Goal: Find specific fact: Find specific fact

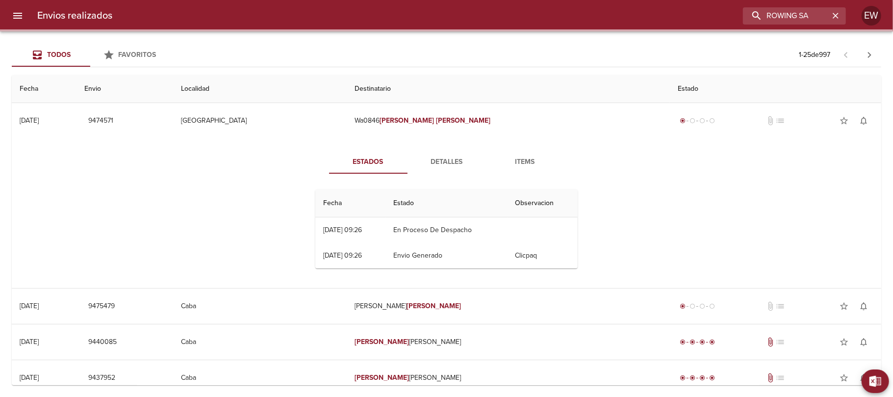
type input "ROWING SA"
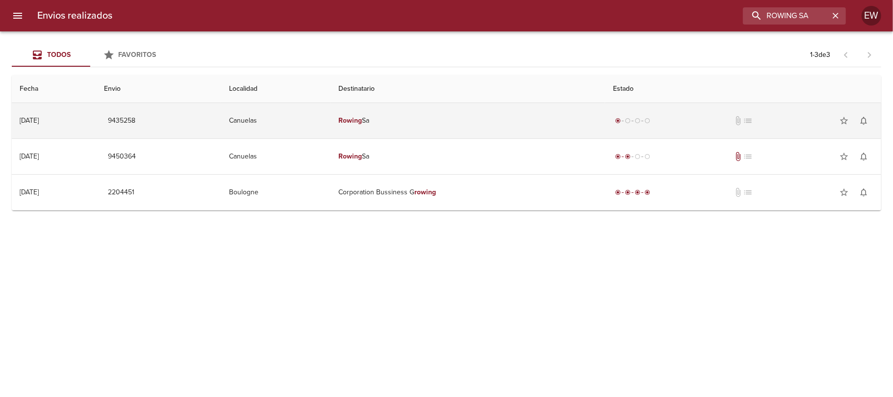
click at [418, 124] on td "Rowing Sa" at bounding box center [467, 120] width 274 height 35
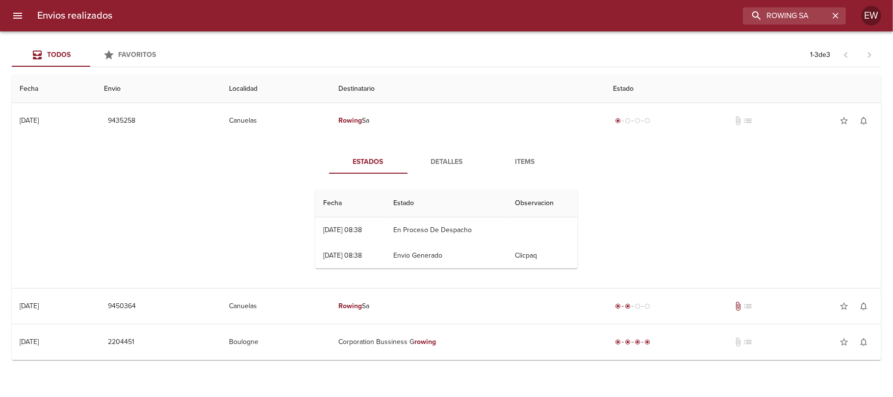
click at [439, 165] on span "Detalles" at bounding box center [446, 162] width 67 height 12
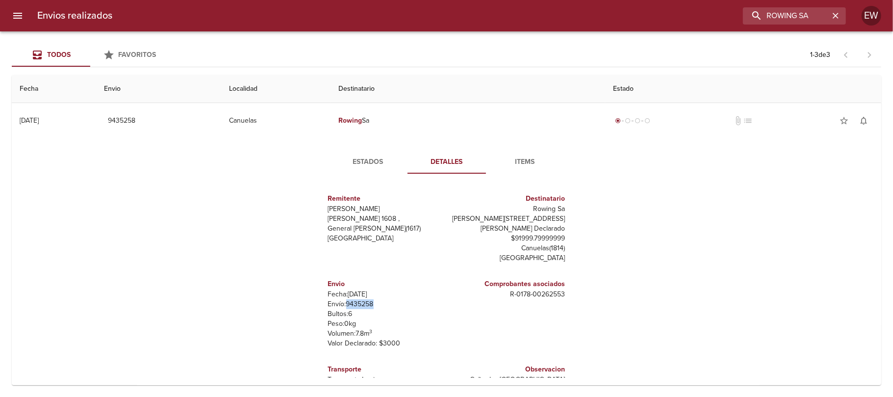
drag, startPoint x: 365, startPoint y: 305, endPoint x: 338, endPoint y: 303, distance: 27.0
click at [338, 303] on p "Envío: 9435258" at bounding box center [385, 304] width 115 height 10
copy p "9435258"
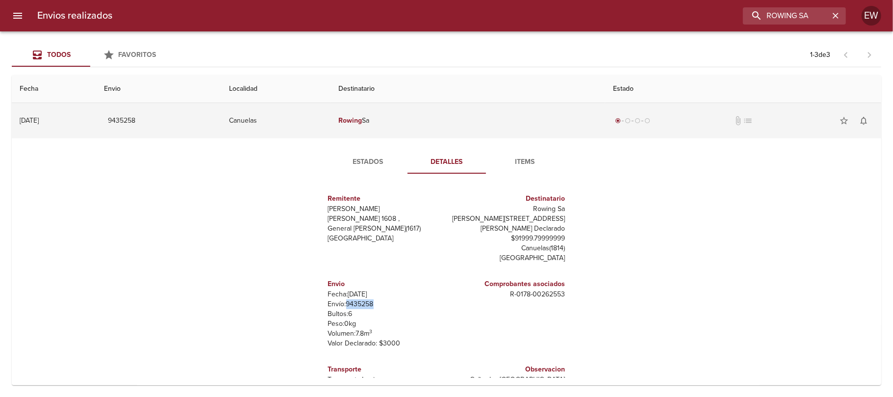
click at [413, 119] on td "Rowing Sa" at bounding box center [467, 120] width 274 height 35
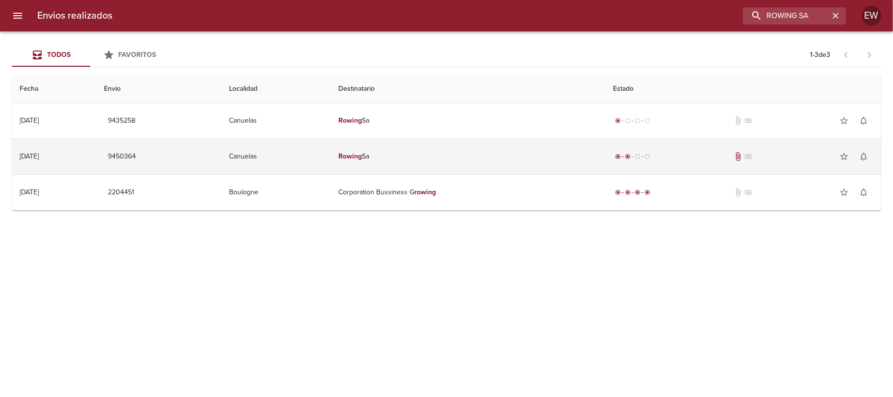
click at [414, 151] on td "Rowing Sa" at bounding box center [467, 156] width 274 height 35
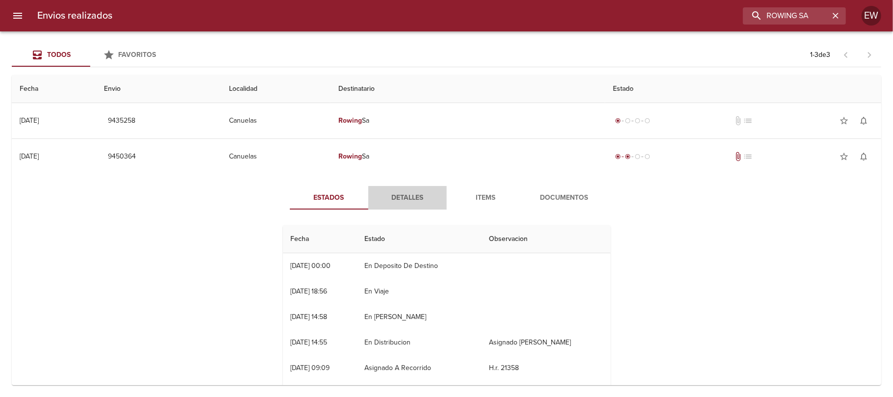
click at [407, 196] on span "Detalles" at bounding box center [407, 198] width 67 height 12
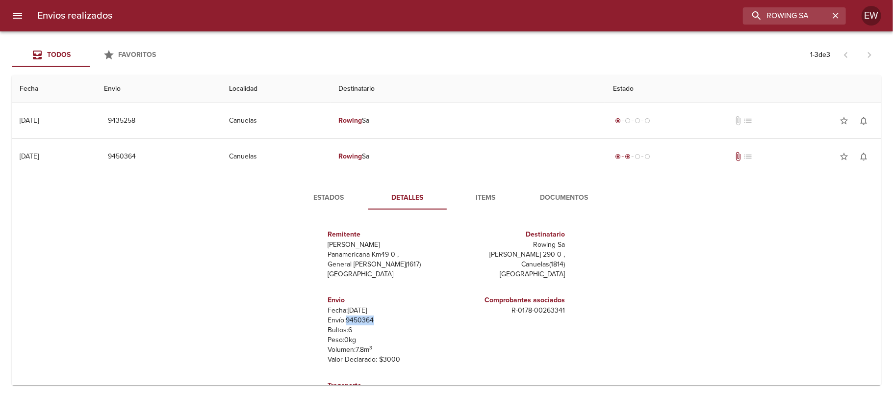
drag, startPoint x: 368, startPoint y: 320, endPoint x: 340, endPoint y: 319, distance: 28.0
click at [340, 319] on p "Envío: 9450364" at bounding box center [385, 320] width 115 height 10
copy p "9450364"
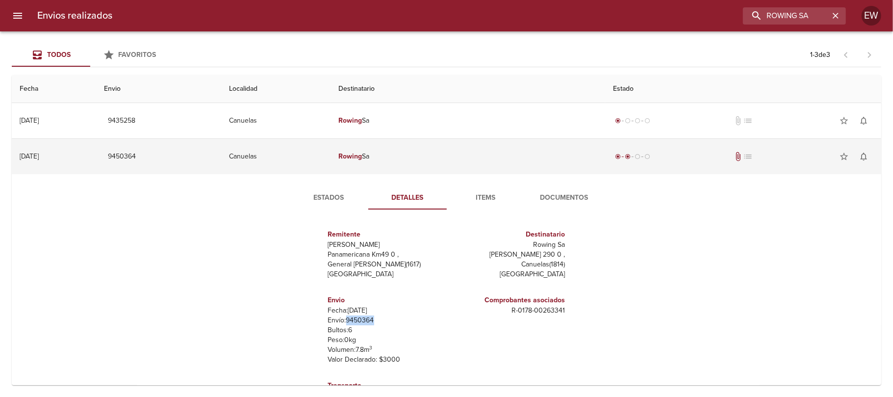
click at [425, 157] on td "Rowing Sa" at bounding box center [467, 156] width 274 height 35
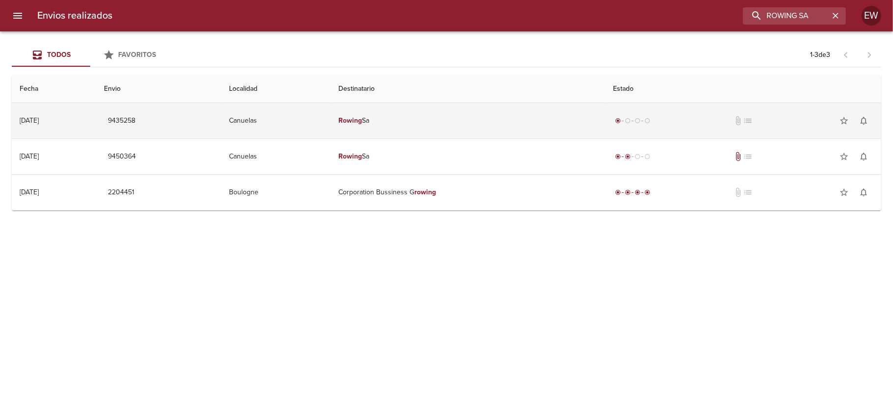
click at [425, 113] on td "Rowing Sa" at bounding box center [467, 120] width 274 height 35
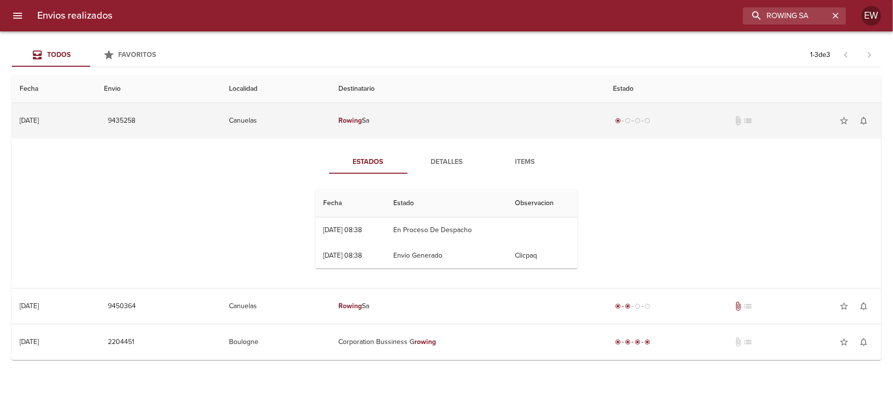
click at [432, 123] on td "Rowing Sa" at bounding box center [467, 120] width 274 height 35
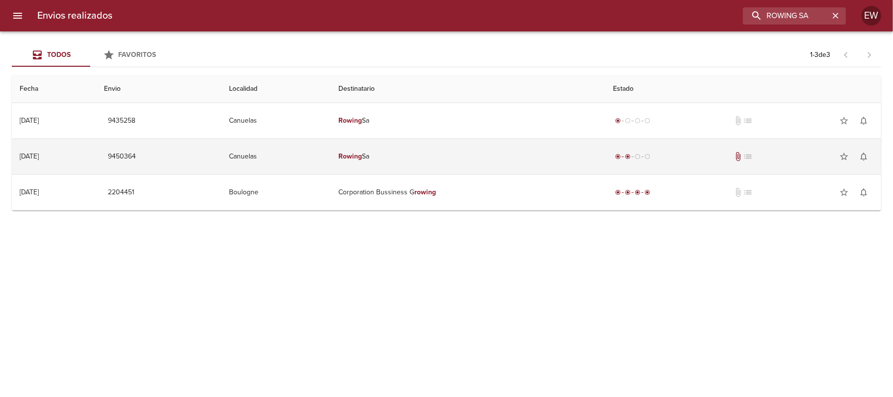
click at [428, 161] on td "Rowing Sa" at bounding box center [467, 156] width 274 height 35
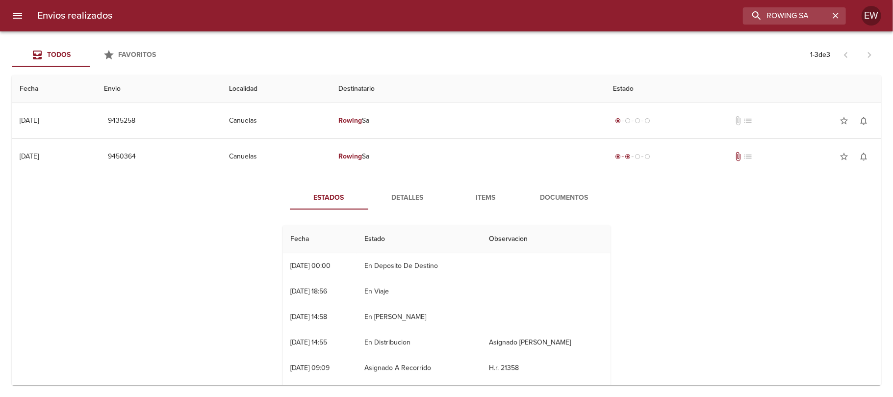
click at [386, 197] on span "Detalles" at bounding box center [407, 198] width 67 height 12
